Goal: Transaction & Acquisition: Download file/media

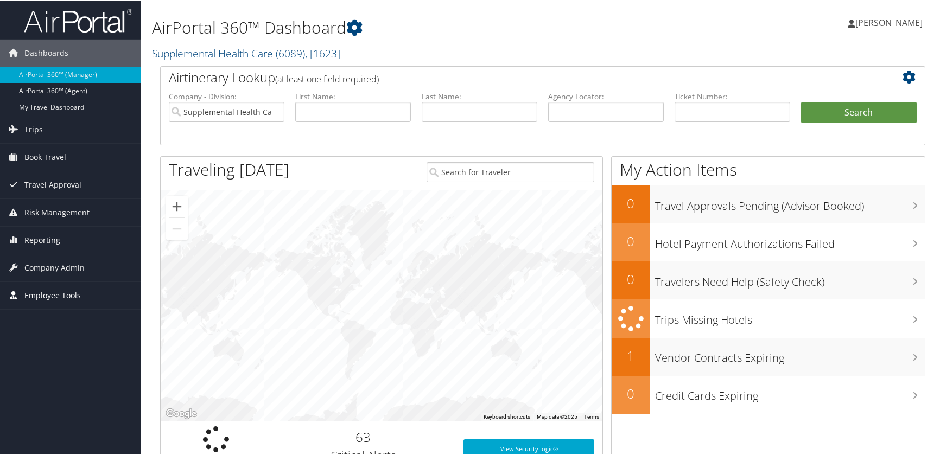
click at [61, 295] on span "Employee Tools" at bounding box center [52, 294] width 56 height 27
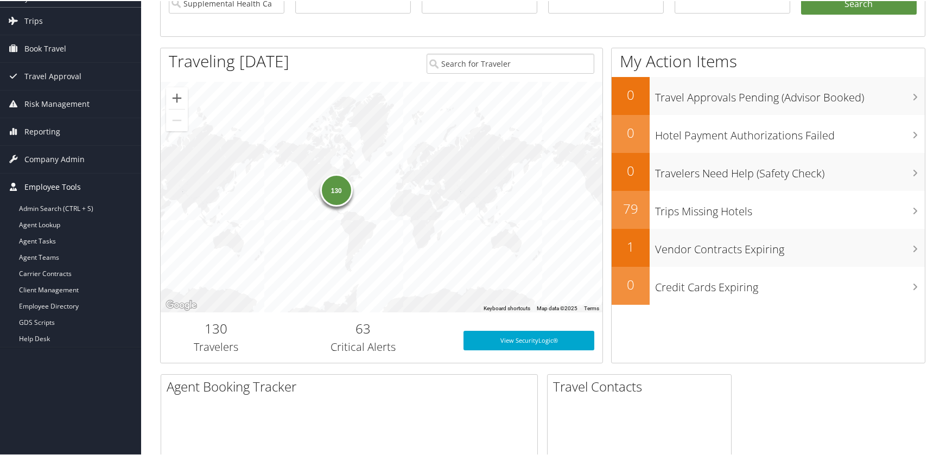
scroll to position [271, 0]
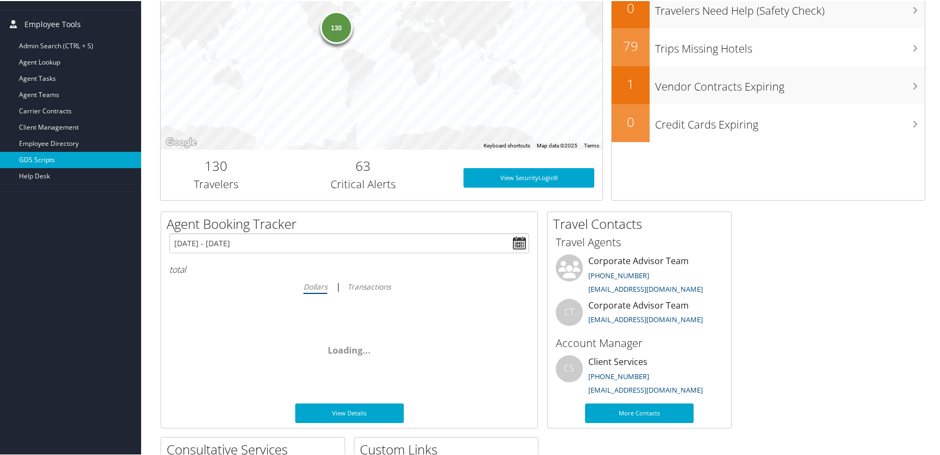
click at [41, 158] on link "GDS Scripts" at bounding box center [70, 159] width 141 height 16
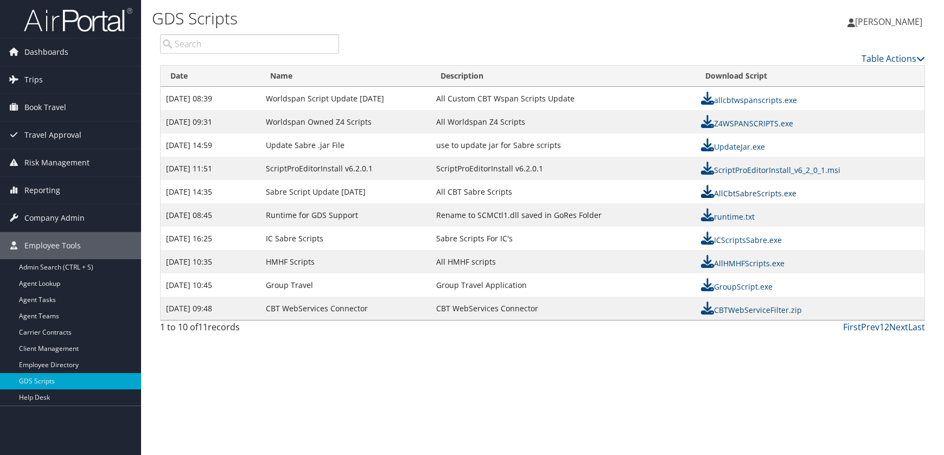
click at [730, 196] on link "AllCbtSabreScripts.exe" at bounding box center [748, 193] width 95 height 10
